Goal: Transaction & Acquisition: Purchase product/service

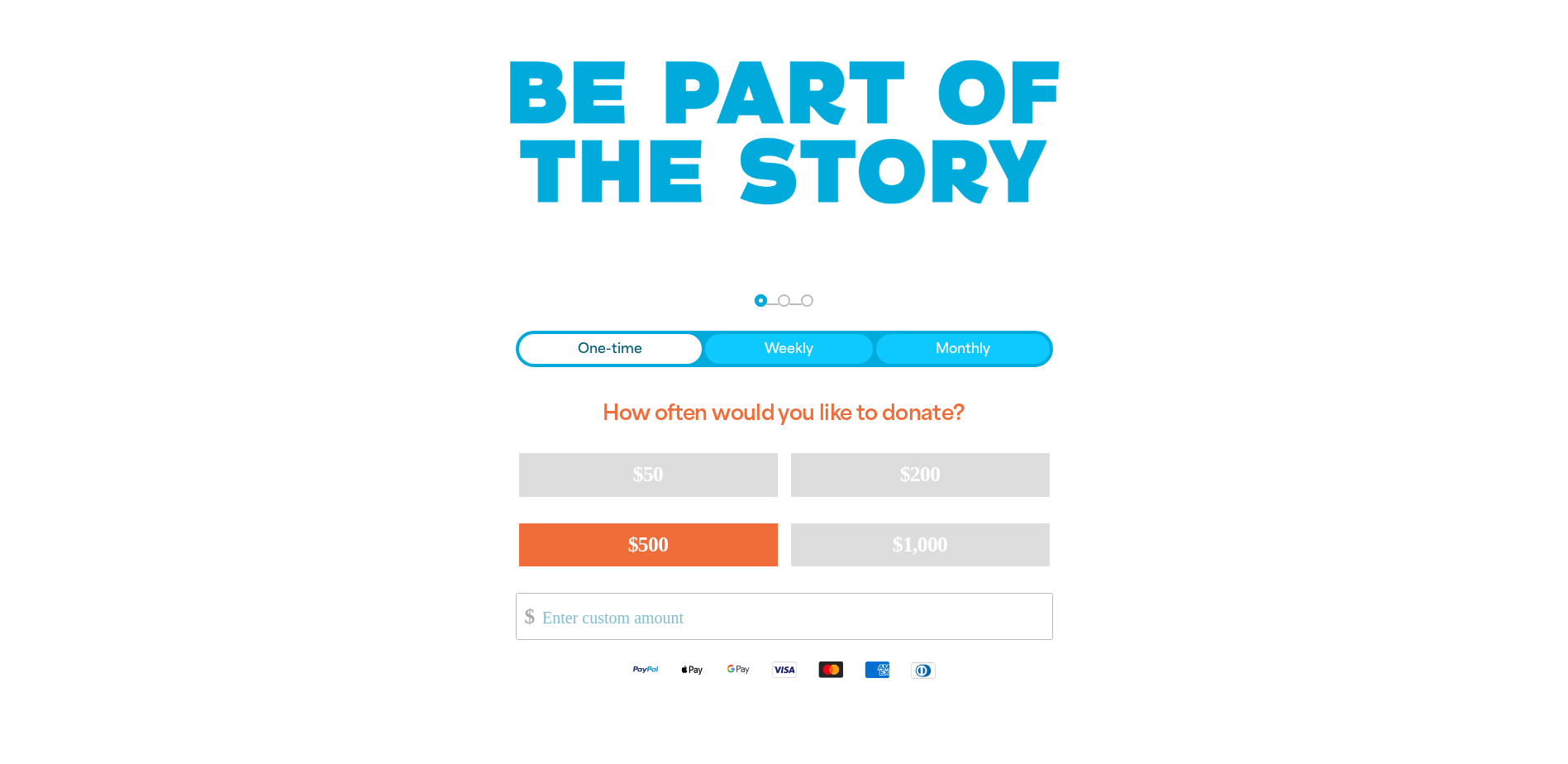
scroll to position [82, 0]
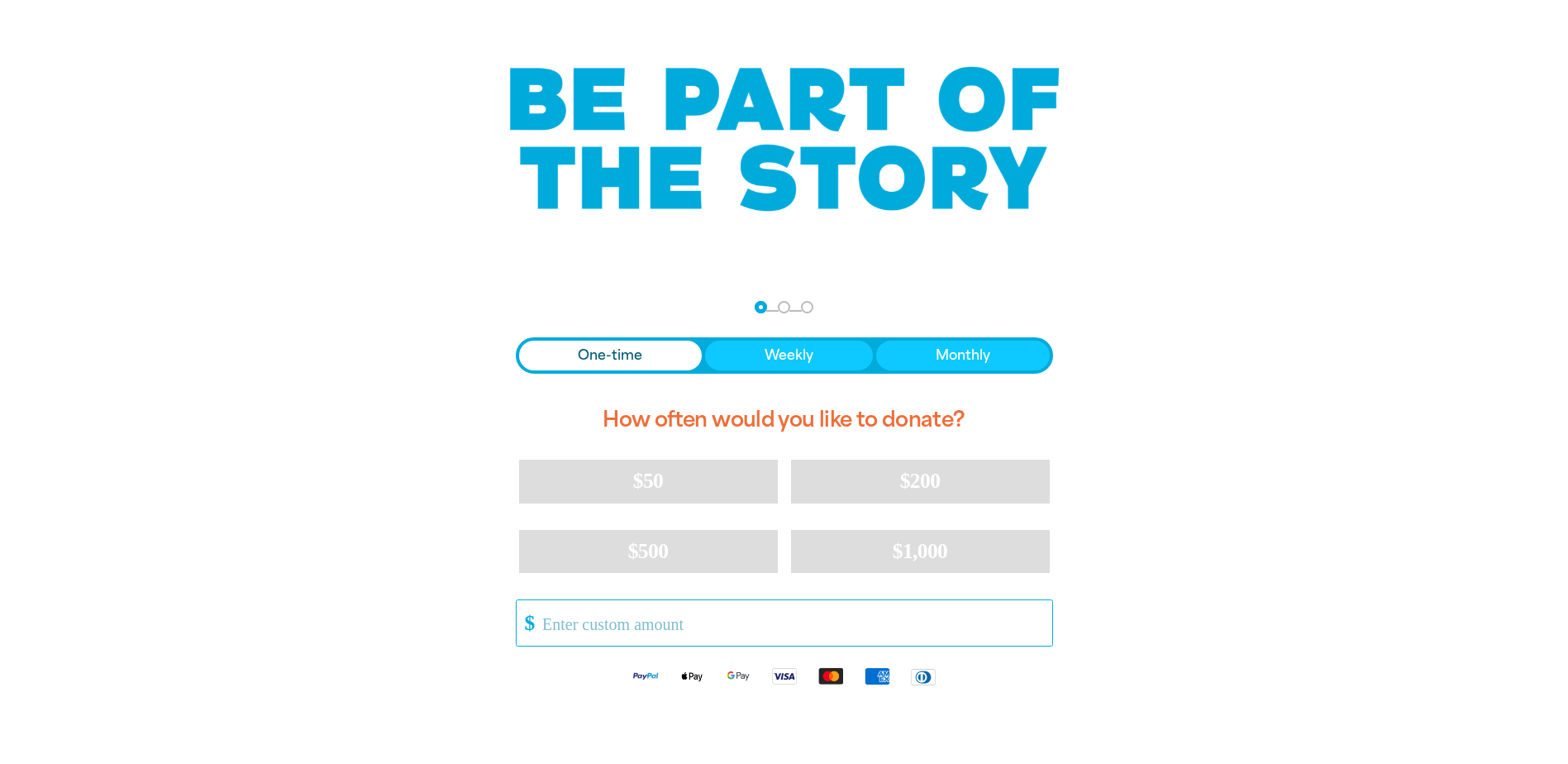
click at [600, 629] on input "Other Amount" at bounding box center [790, 623] width 521 height 46
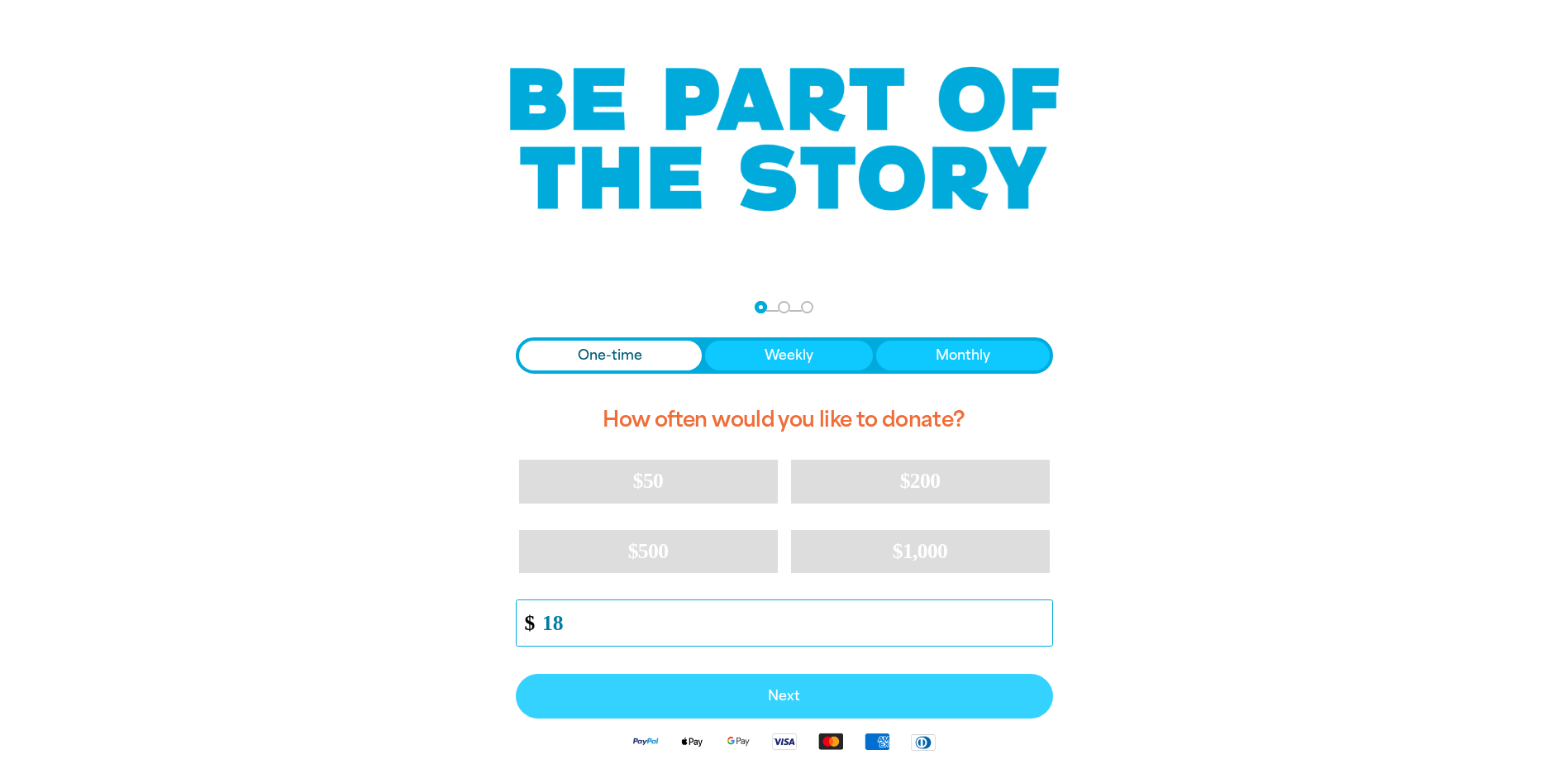
type input "18"
click at [675, 685] on button "Next" at bounding box center [784, 696] width 538 height 45
select select "AU"
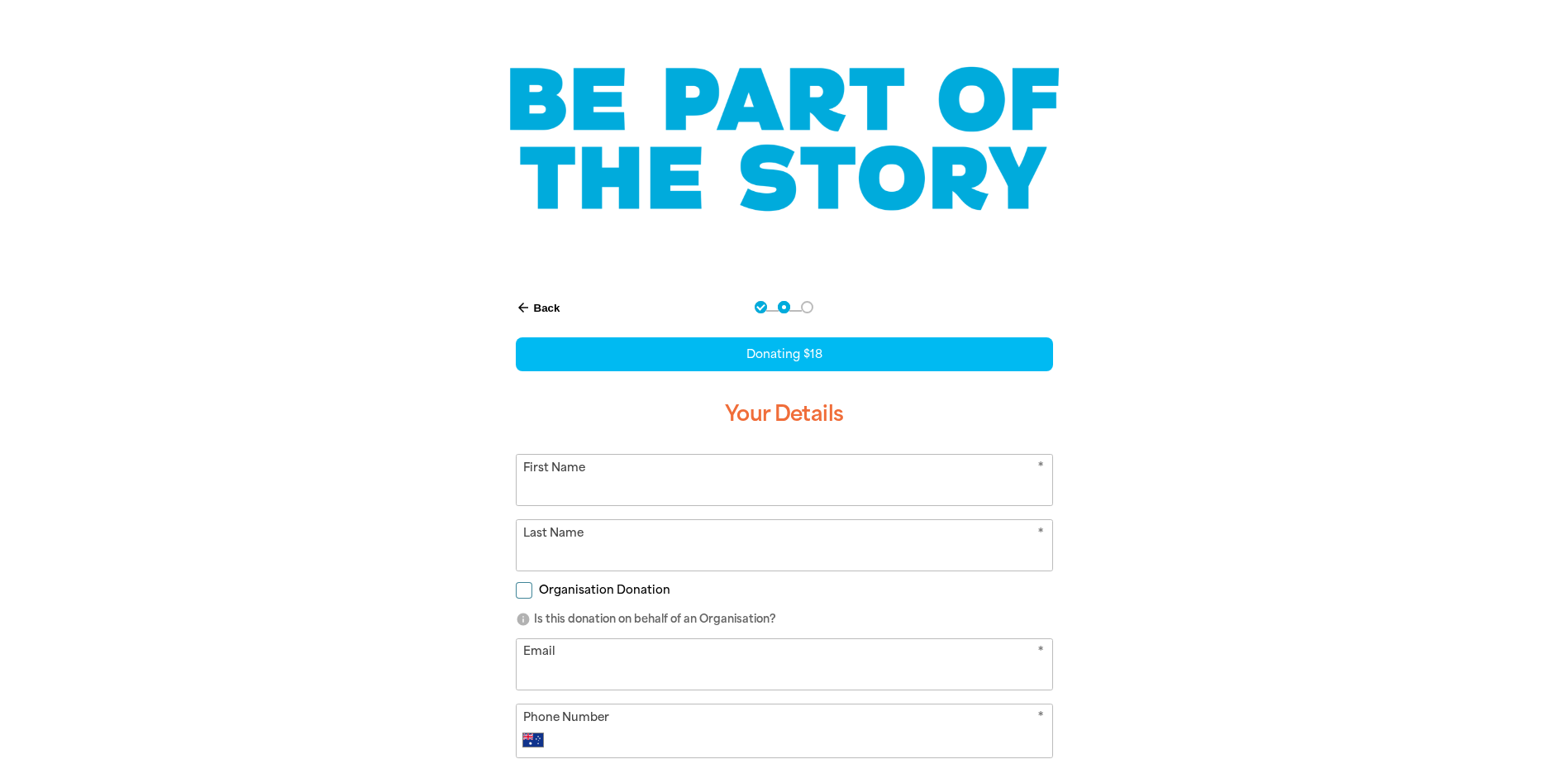
scroll to position [232, 0]
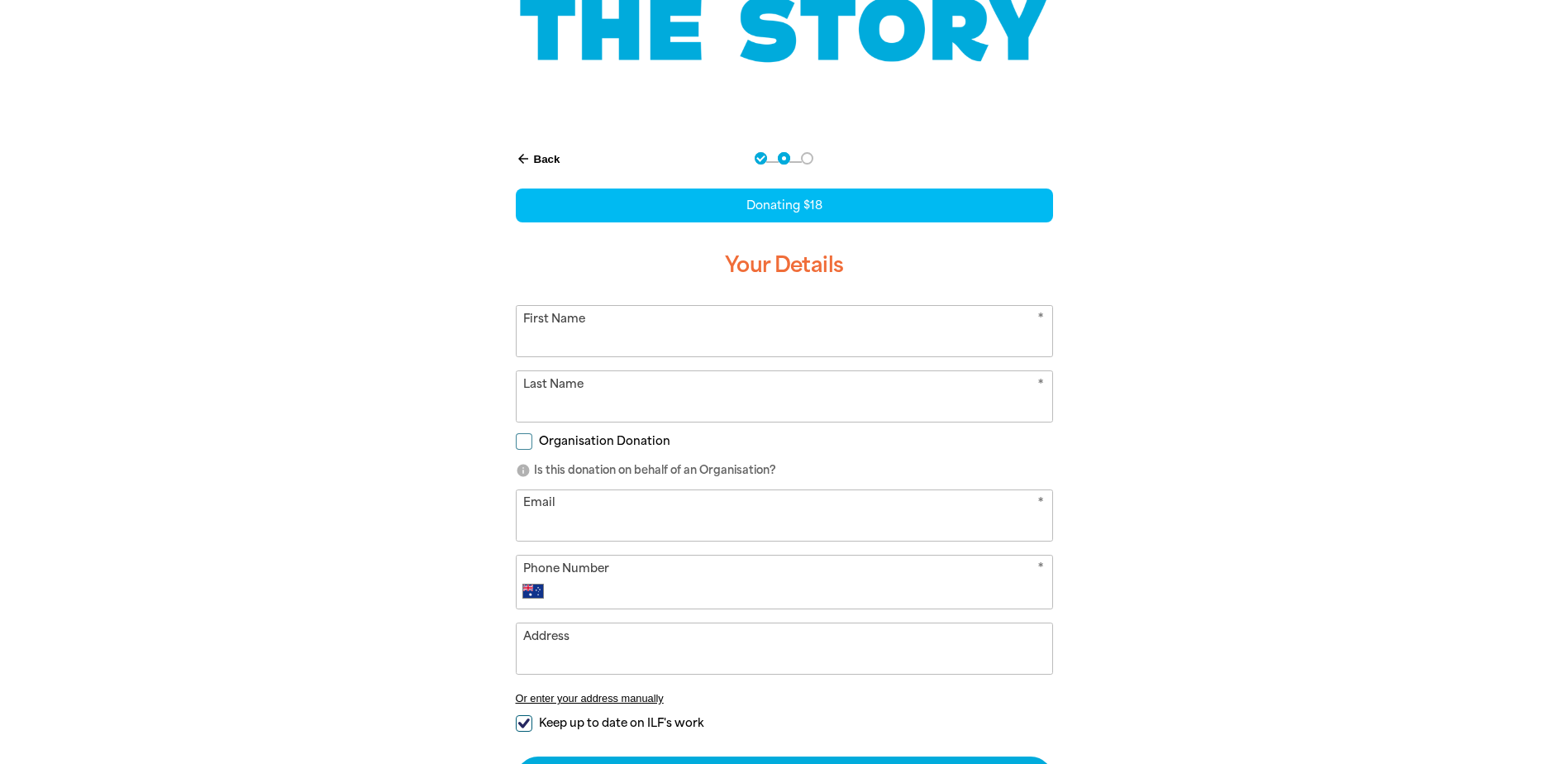
click at [647, 314] on input "First Name" at bounding box center [784, 331] width 536 height 50
type input "[PERSON_NAME]"
type input "Solome"
type input "[EMAIL_ADDRESS][DOMAIN_NAME]"
type input "[PHONE_NUMBER]"
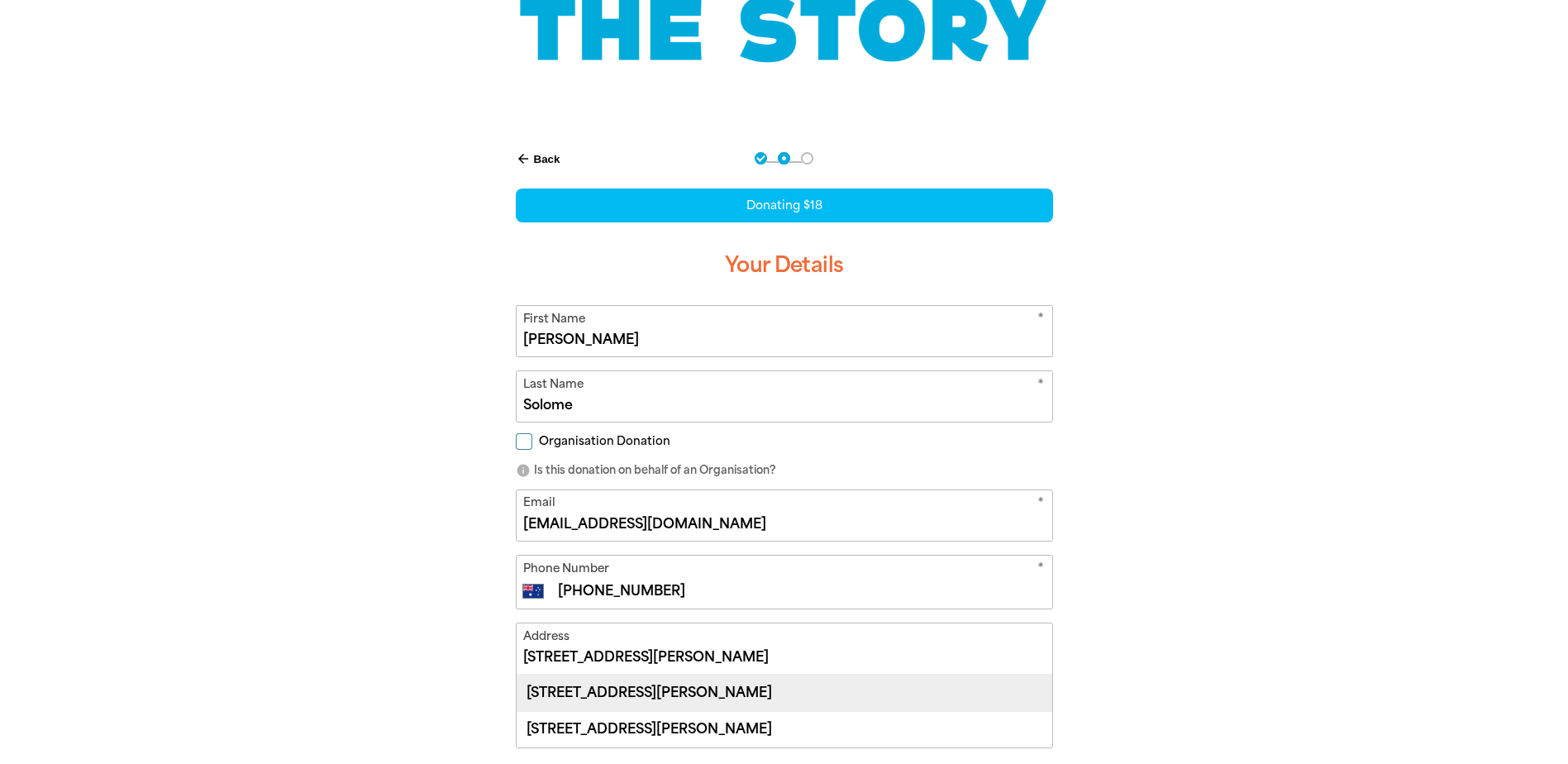
click at [623, 698] on div "[STREET_ADDRESS][PERSON_NAME]" at bounding box center [784, 692] width 536 height 36
type input "[STREET_ADDRESS][PERSON_NAME]"
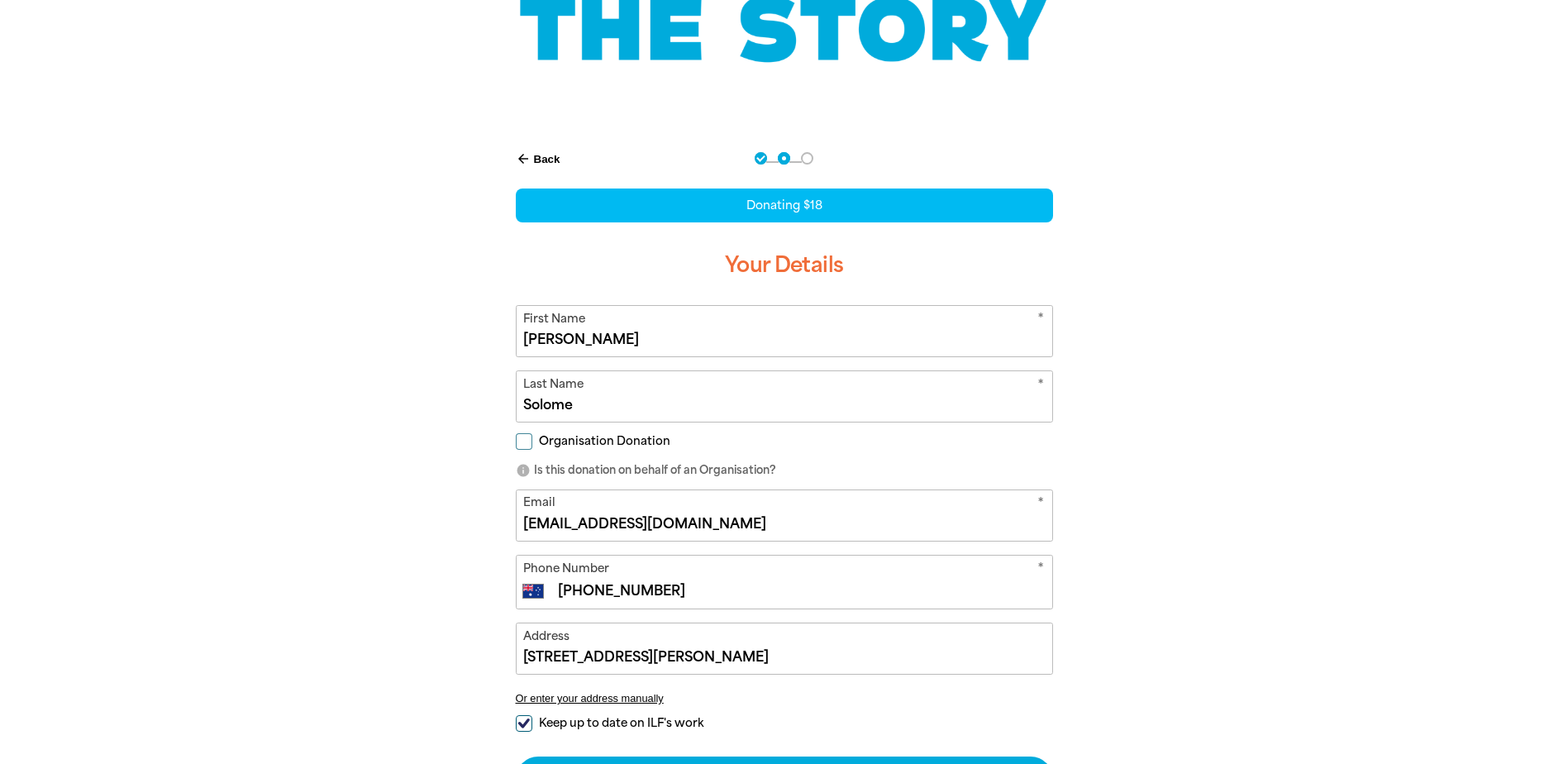
click at [1334, 580] on div at bounding box center [784, 516] width 1568 height 776
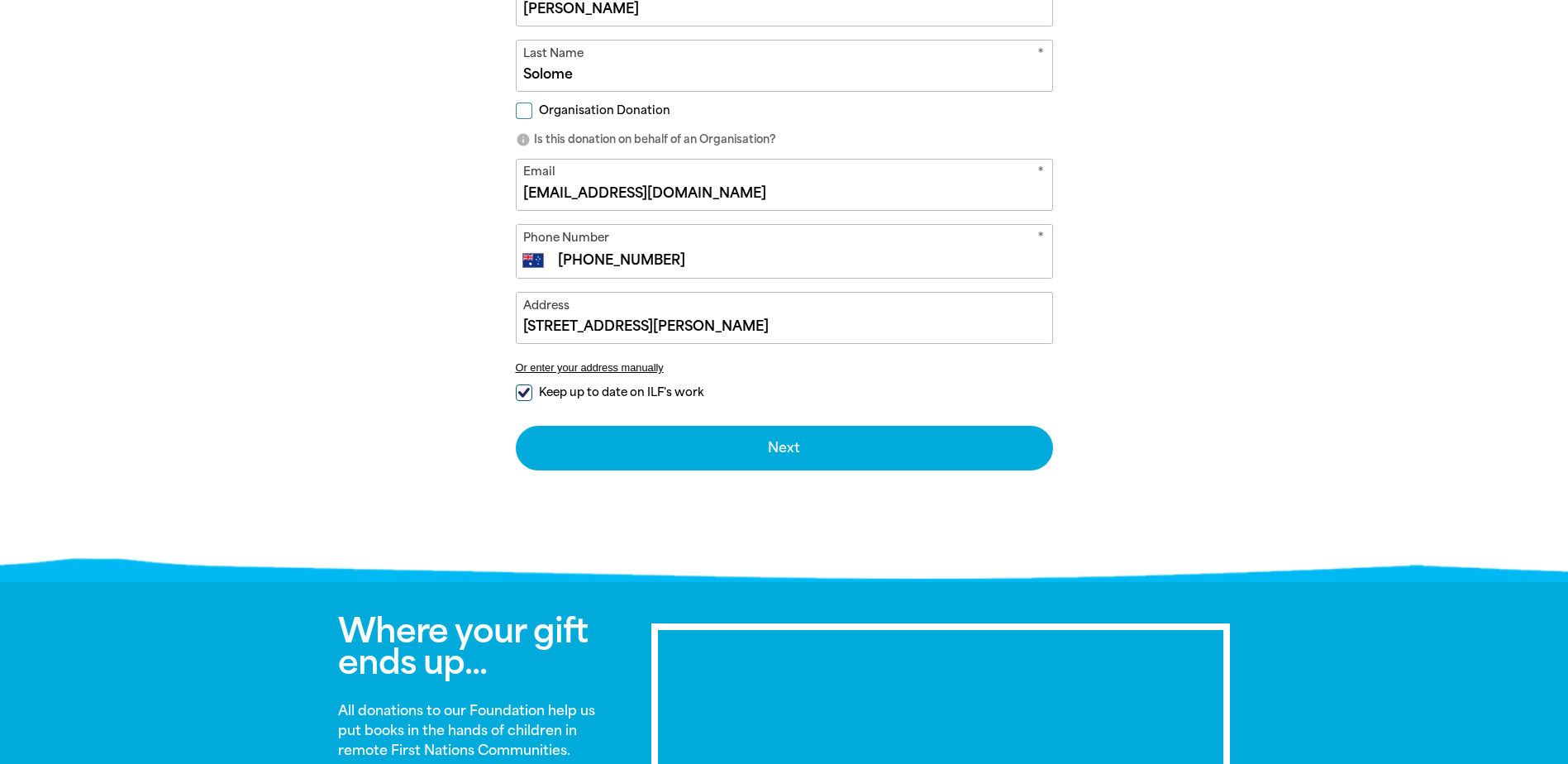
click at [645, 389] on span "Keep up to date on ILF's work" at bounding box center [621, 392] width 165 height 16
click at [532, 389] on input "Keep up to date on ILF's work" at bounding box center [524, 393] width 16 height 16
checkbox input "false"
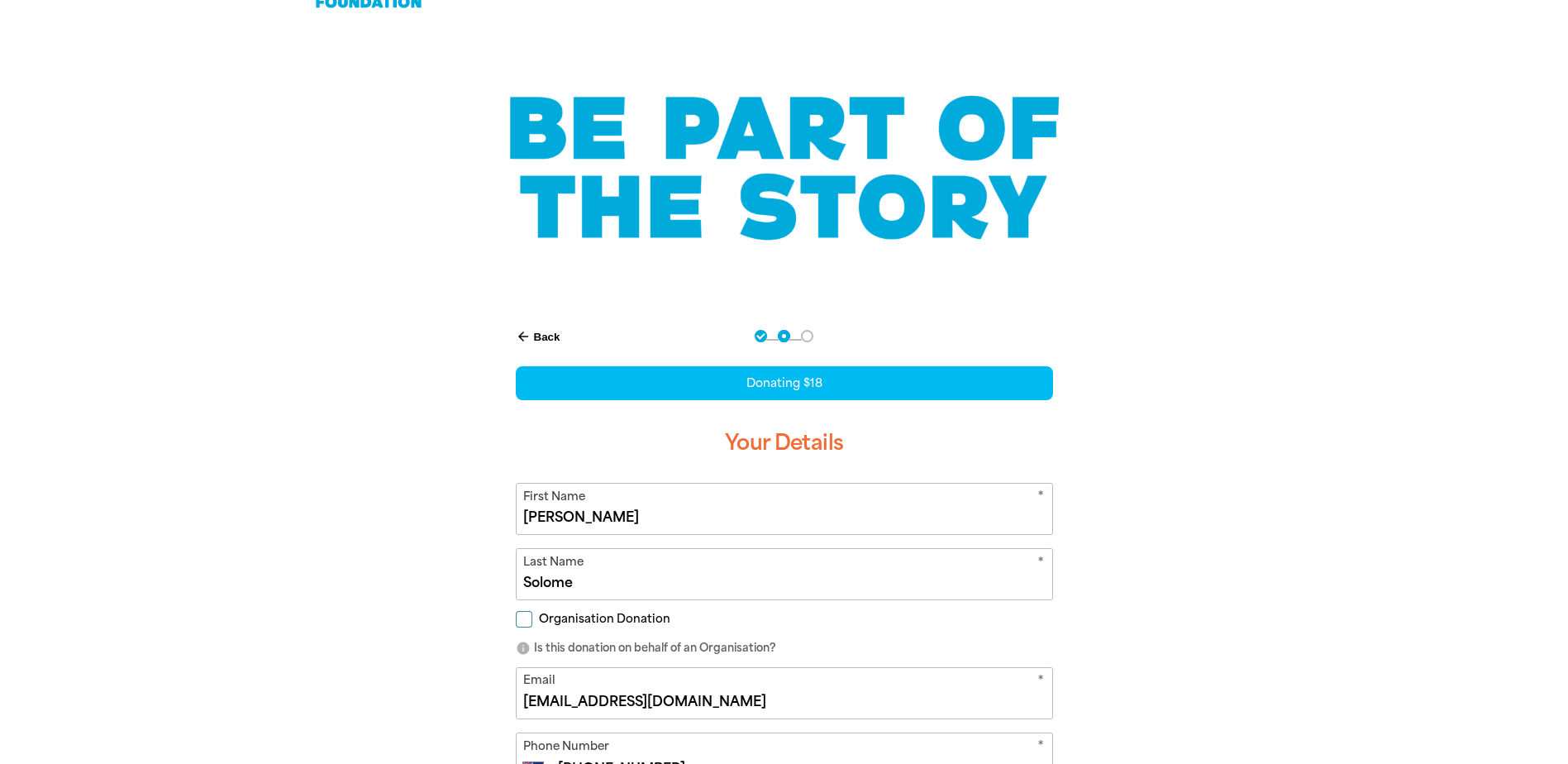
scroll to position [0, 0]
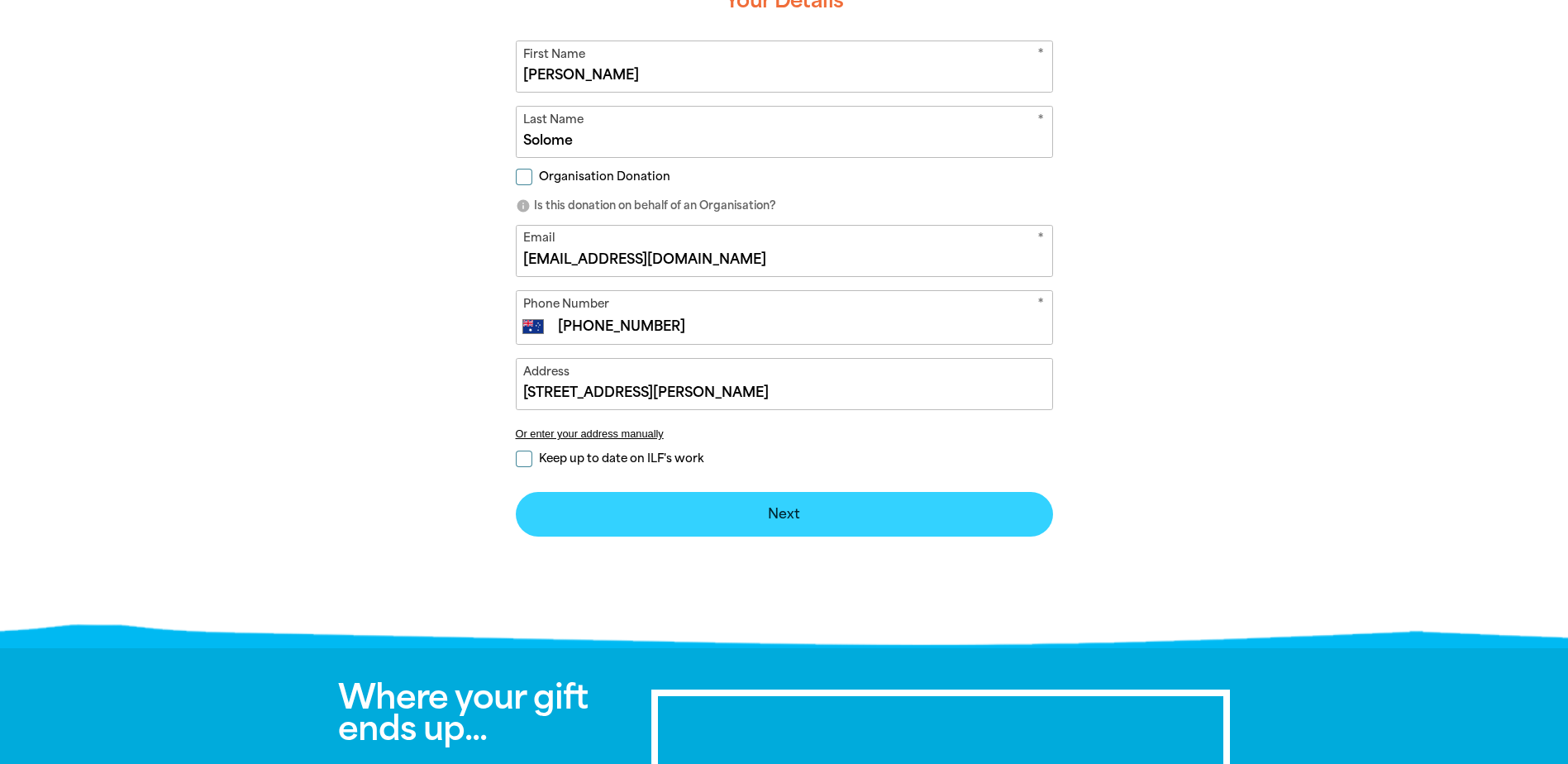
click at [829, 531] on button "Next chevron_right" at bounding box center [784, 514] width 538 height 45
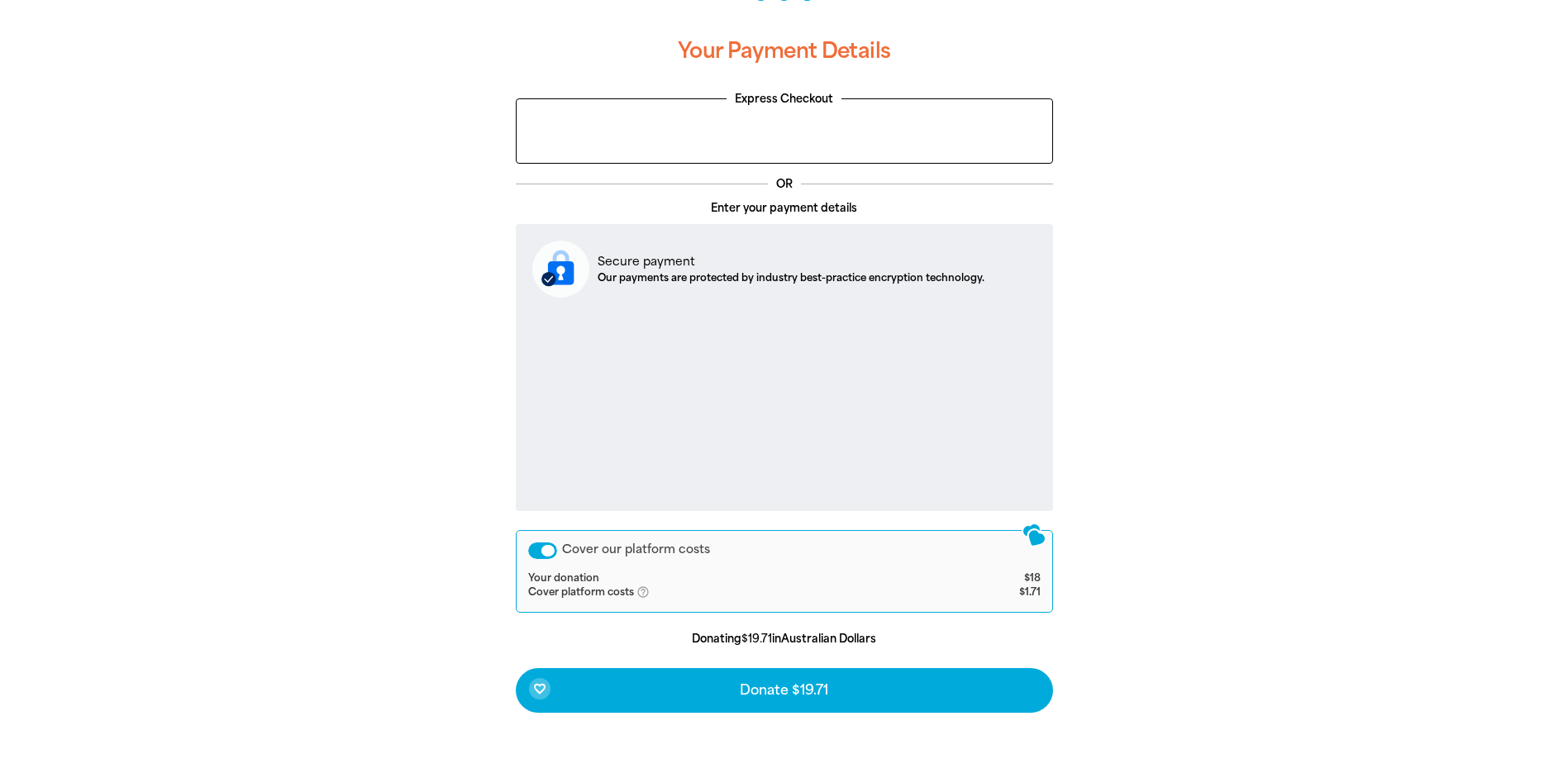
scroll to position [573, 0]
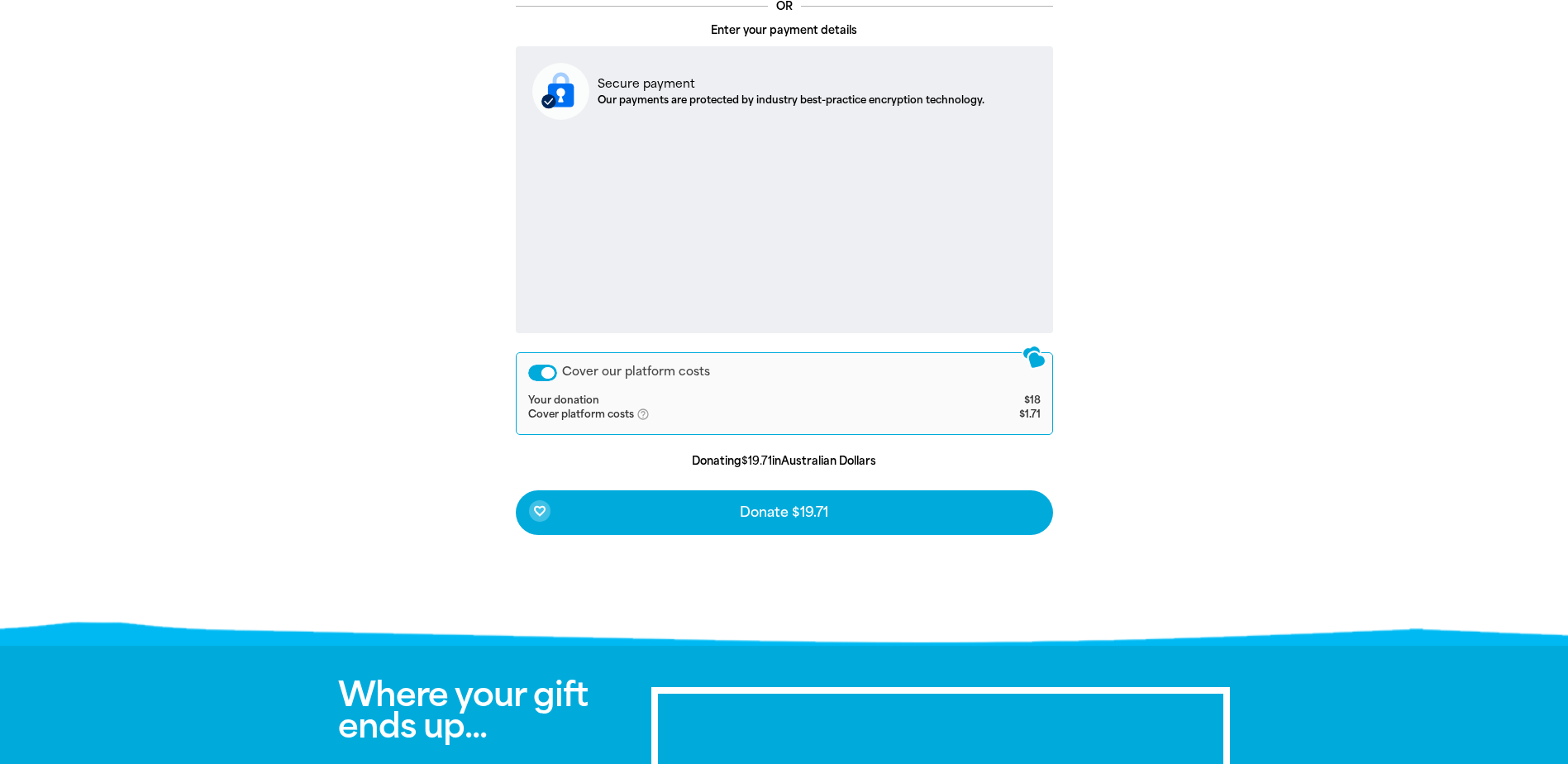
click at [540, 368] on div "Cover our platform costs" at bounding box center [543, 373] width 29 height 16
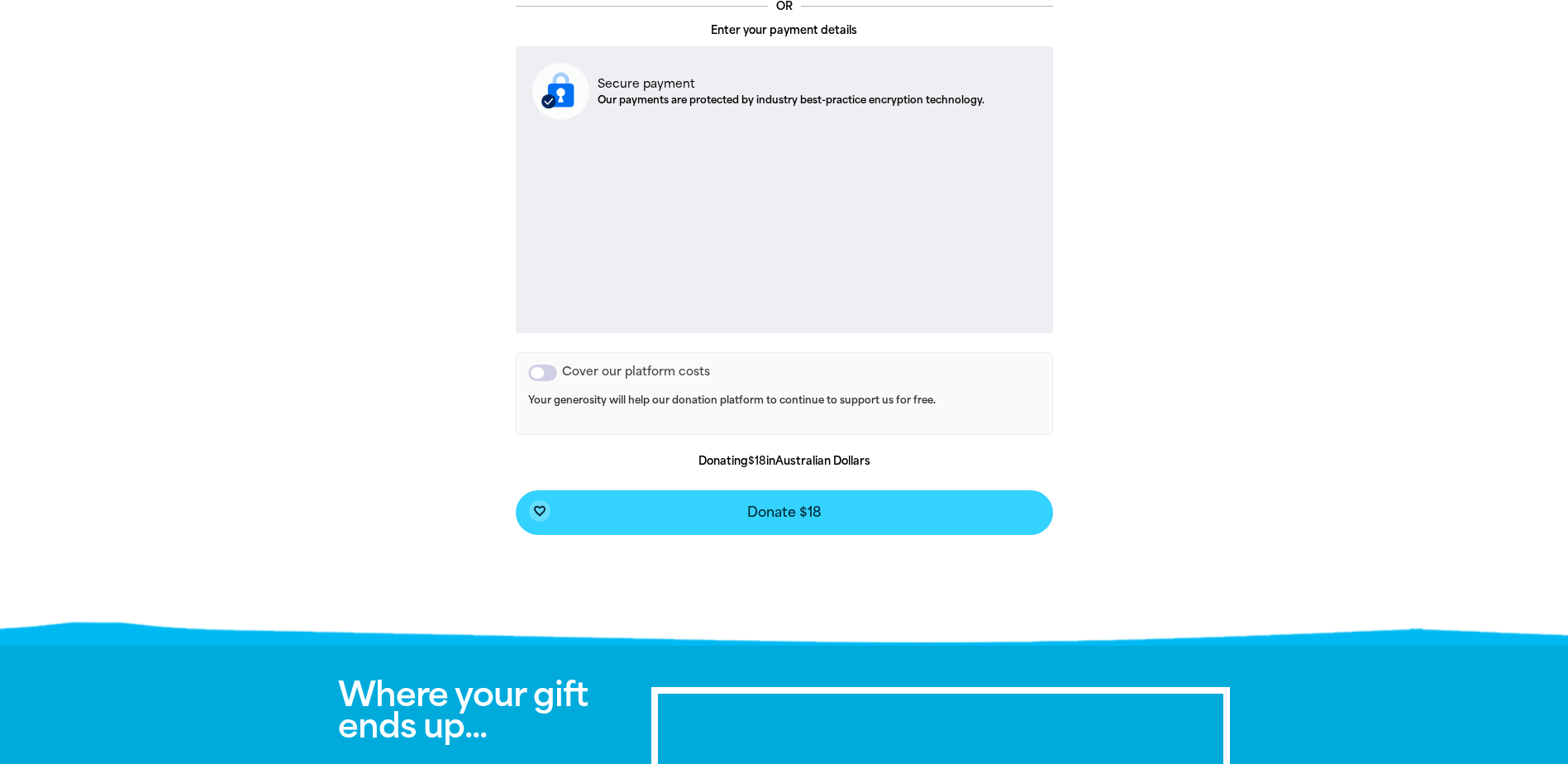
click at [818, 521] on button "favorite_border Donate $18" at bounding box center [784, 512] width 538 height 45
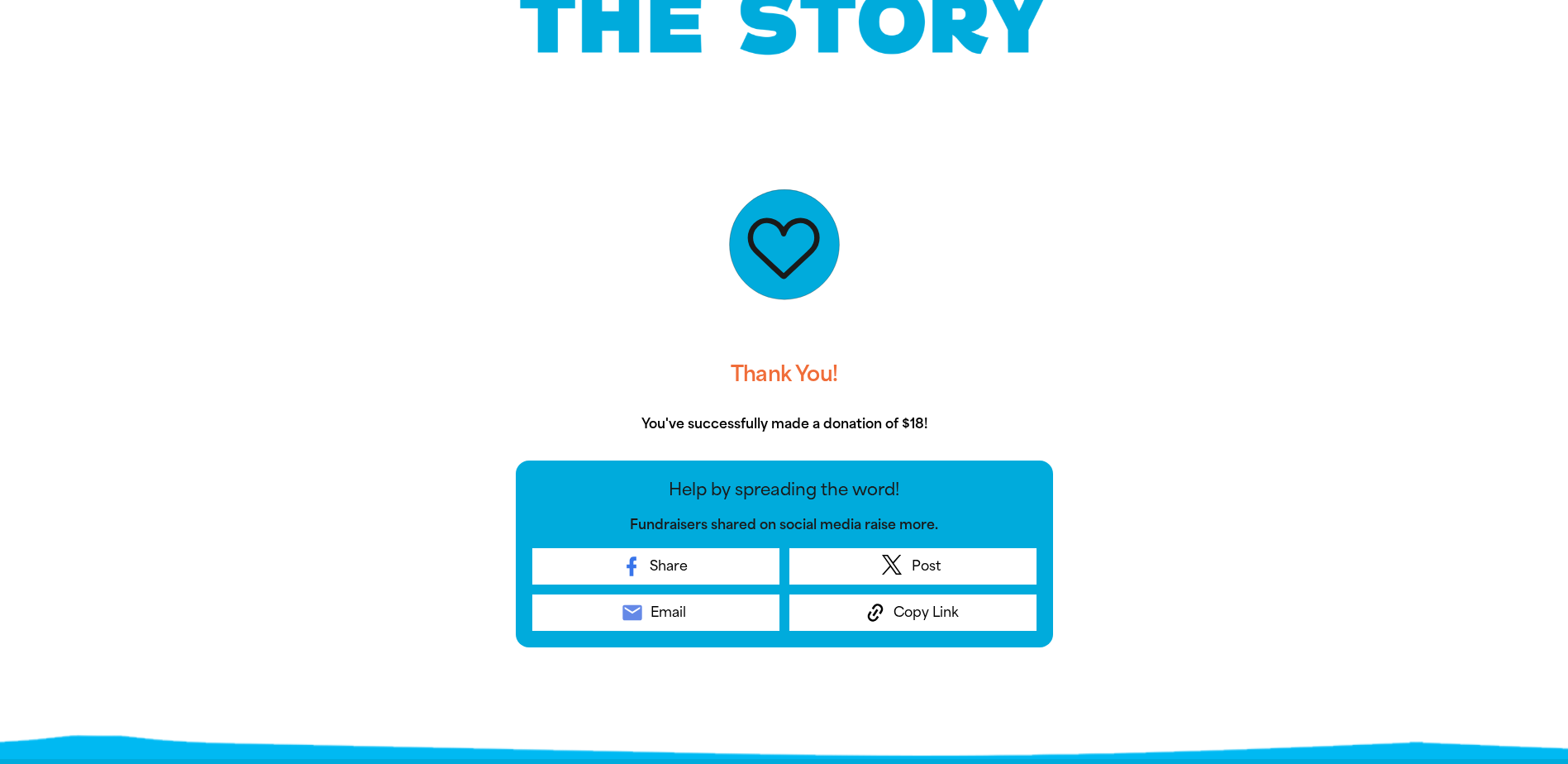
scroll to position [248, 0]
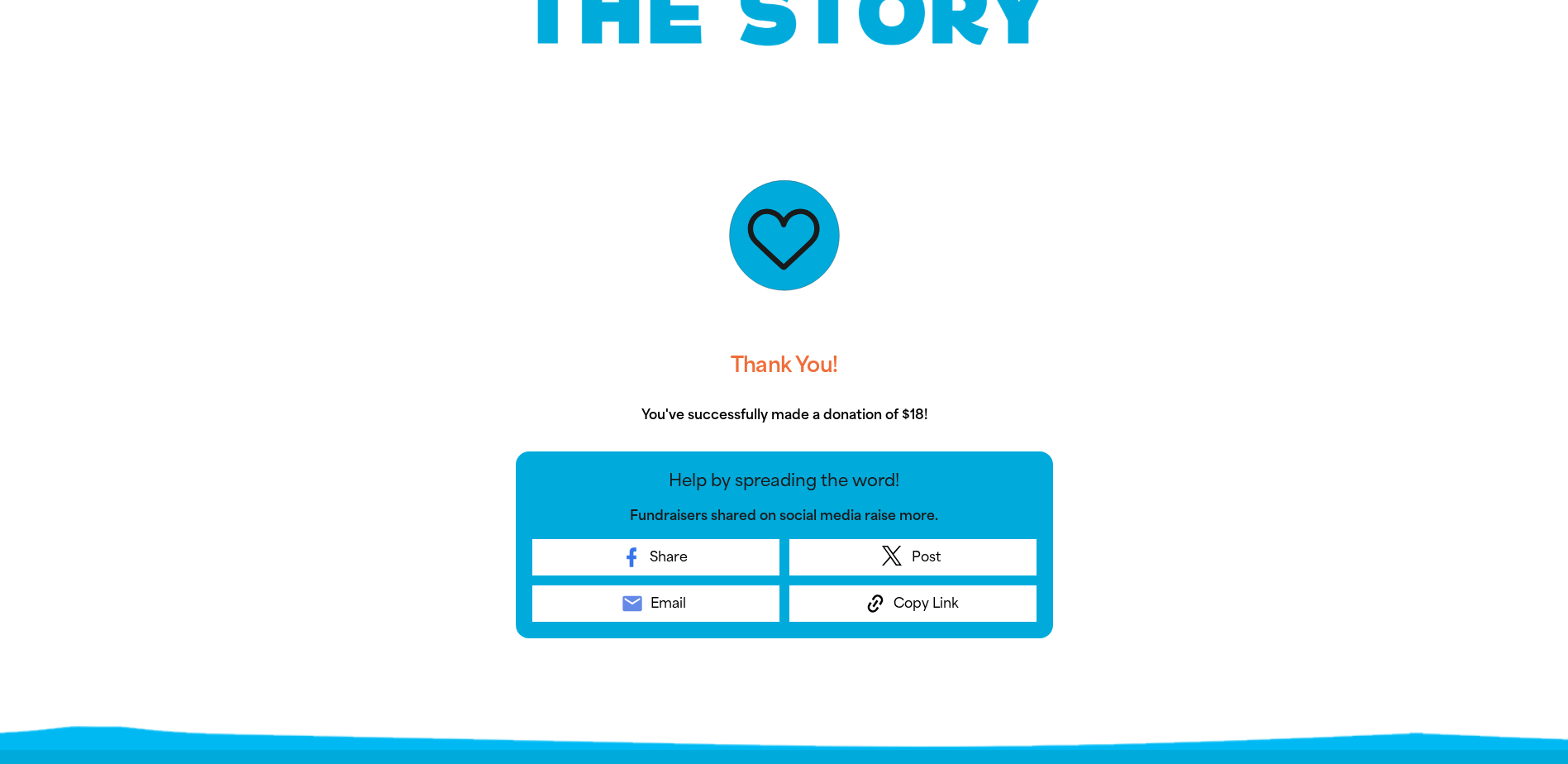
click at [389, 518] on div "Thank You! You've successfully made a donation of $18! Help by spreading the wo…" at bounding box center [784, 427] width 992 height 630
click at [158, 422] on div at bounding box center [784, 427] width 1568 height 630
drag, startPoint x: 995, startPoint y: 101, endPoint x: 1014, endPoint y: 443, distance: 342.5
click at [918, 624] on div "Help by spreading the word! Fundraisers shared on social media raise more. Shar…" at bounding box center [784, 545] width 538 height 187
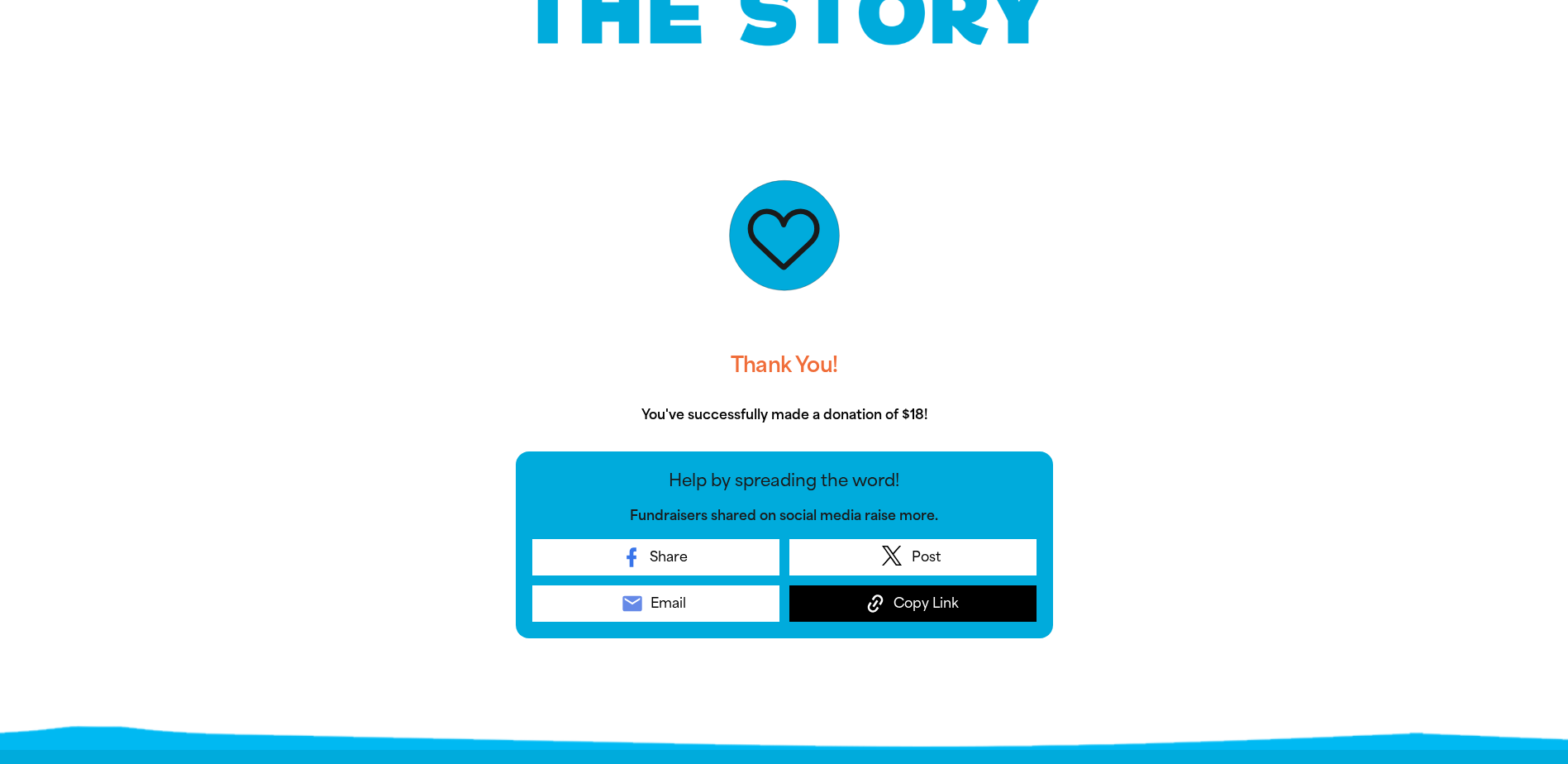
click at [921, 610] on span "Copy Link" at bounding box center [926, 604] width 65 height 20
